Goal: Navigation & Orientation: Find specific page/section

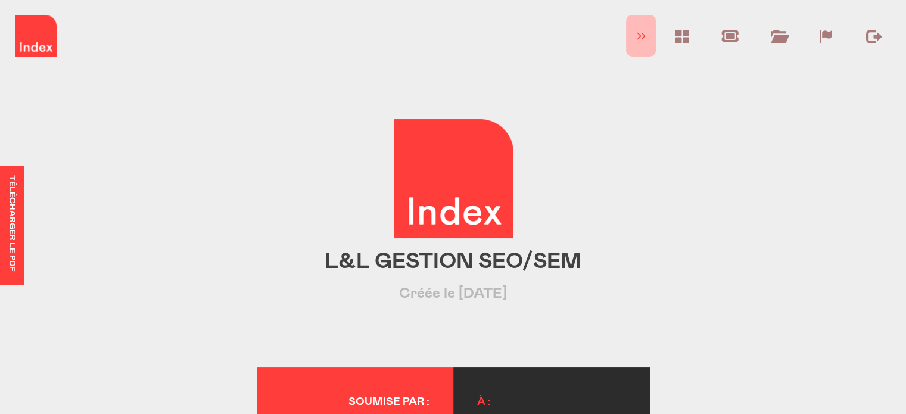
click at [643, 34] on div at bounding box center [641, 36] width 9 height 9
click at [887, 33] on div at bounding box center [885, 36] width 9 height 9
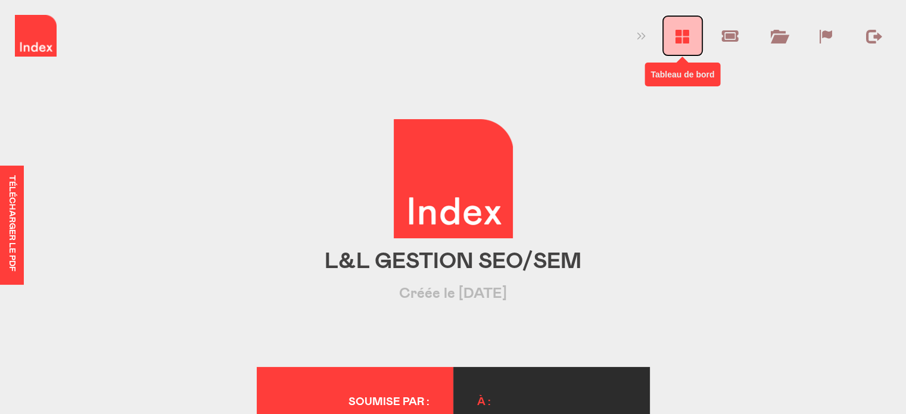
click at [689, 36] on div at bounding box center [682, 36] width 15 height 15
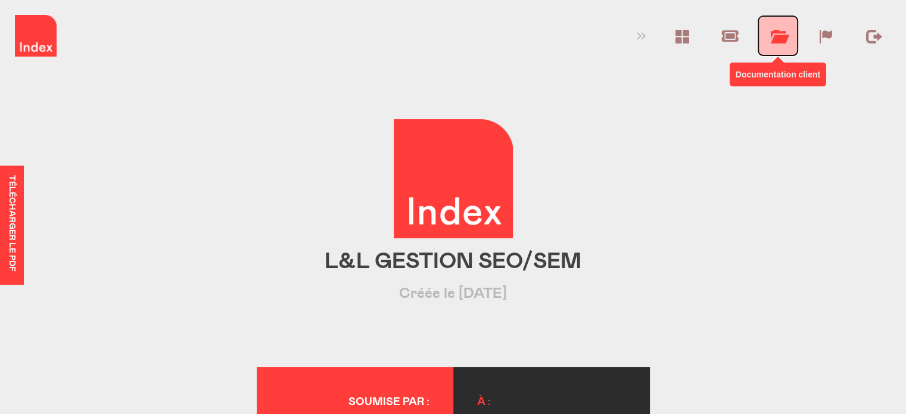
click at [776, 38] on div at bounding box center [778, 36] width 15 height 15
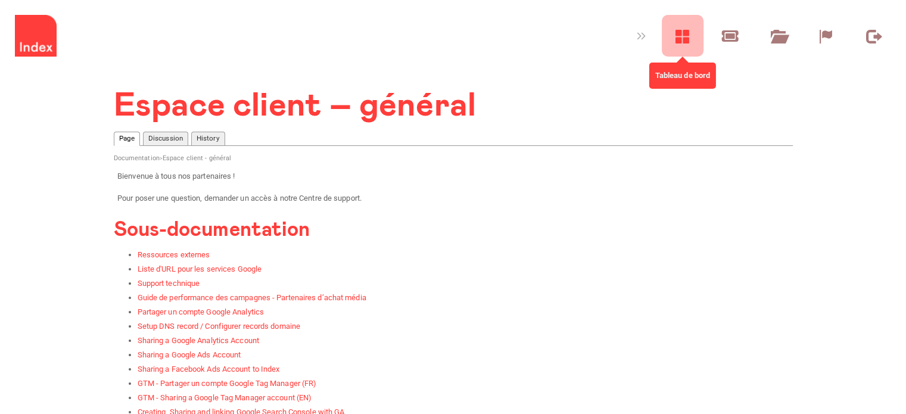
click at [679, 35] on div at bounding box center [682, 36] width 15 height 15
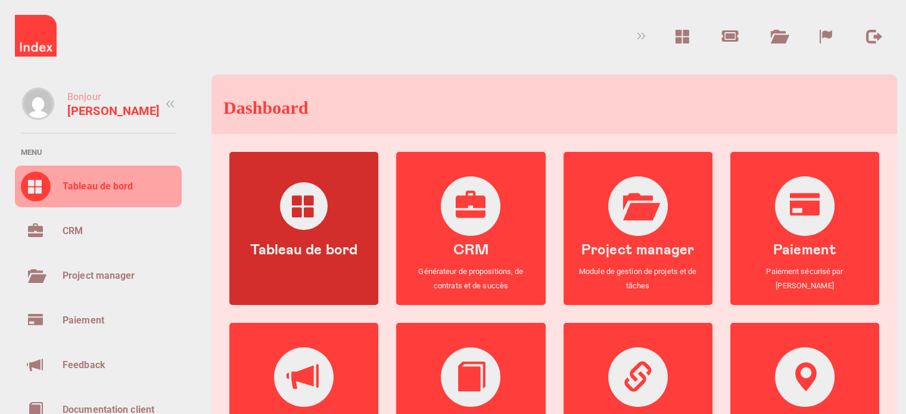
scroll to position [60, 0]
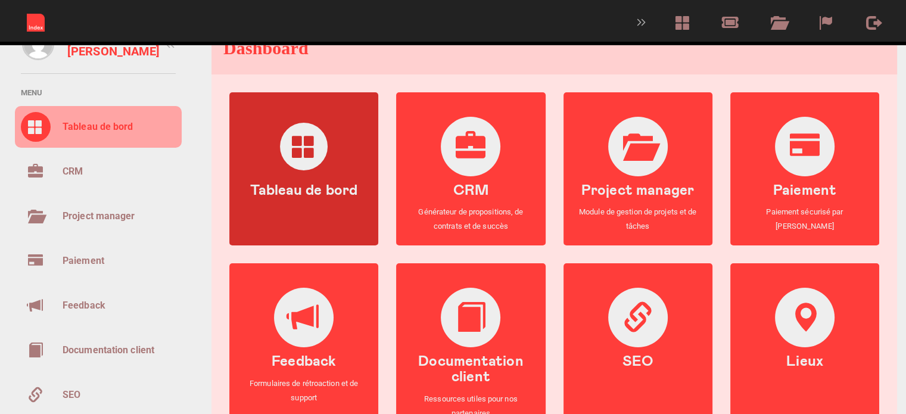
click at [304, 157] on div at bounding box center [304, 147] width 48 height 48
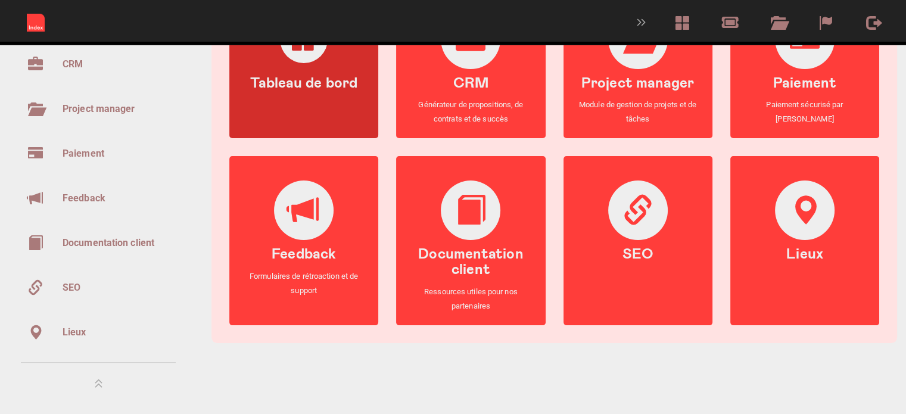
scroll to position [70, 0]
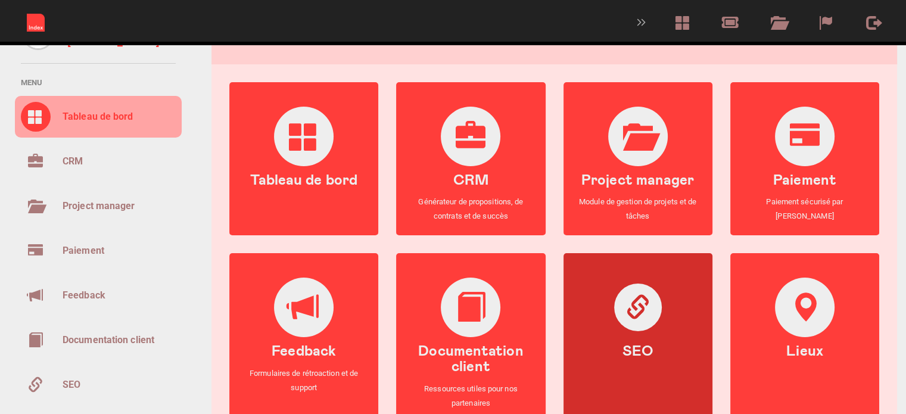
click at [642, 326] on div at bounding box center [638, 308] width 48 height 48
click at [634, 319] on div at bounding box center [638, 308] width 48 height 48
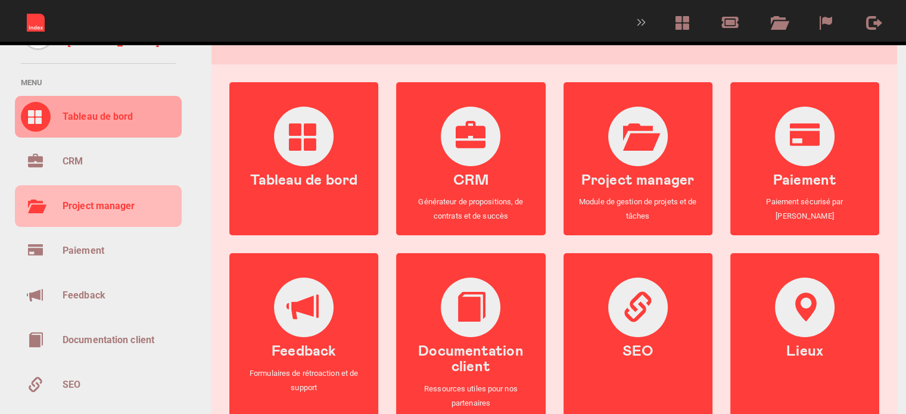
click at [73, 201] on div "Project manager" at bounding box center [99, 206] width 73 height 18
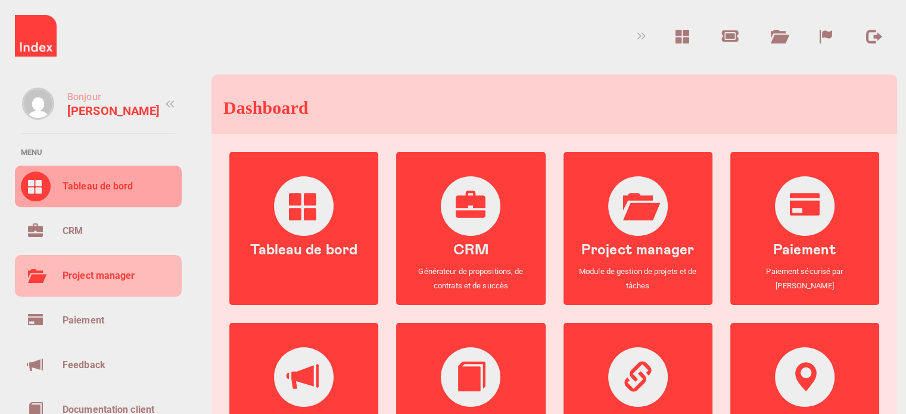
click at [88, 274] on div "Project manager" at bounding box center [99, 276] width 73 height 18
